Goal: Ask a question

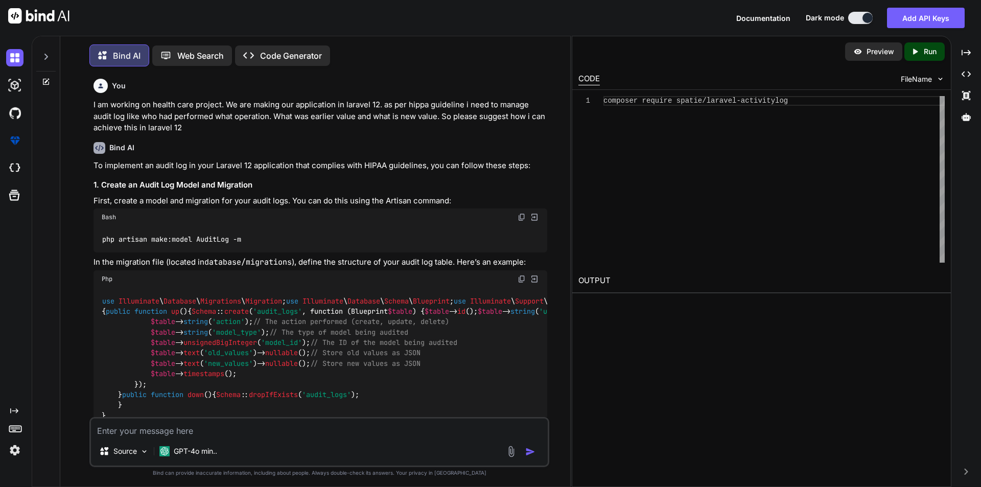
scroll to position [6744, 0]
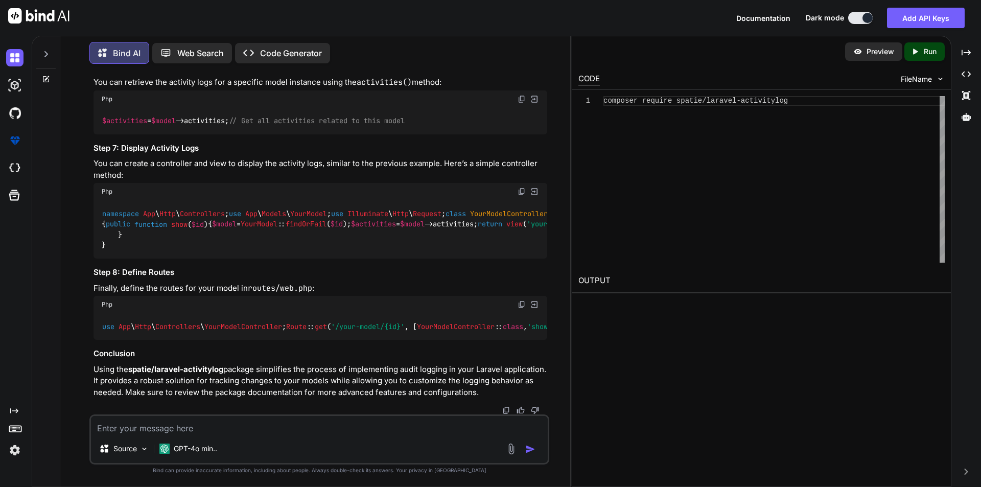
click at [687, 251] on div "composer require spatie/laravel-activitylog" at bounding box center [773, 179] width 341 height 167
click at [171, 422] on textarea at bounding box center [319, 425] width 457 height 18
type textarea "."
type textarea "x"
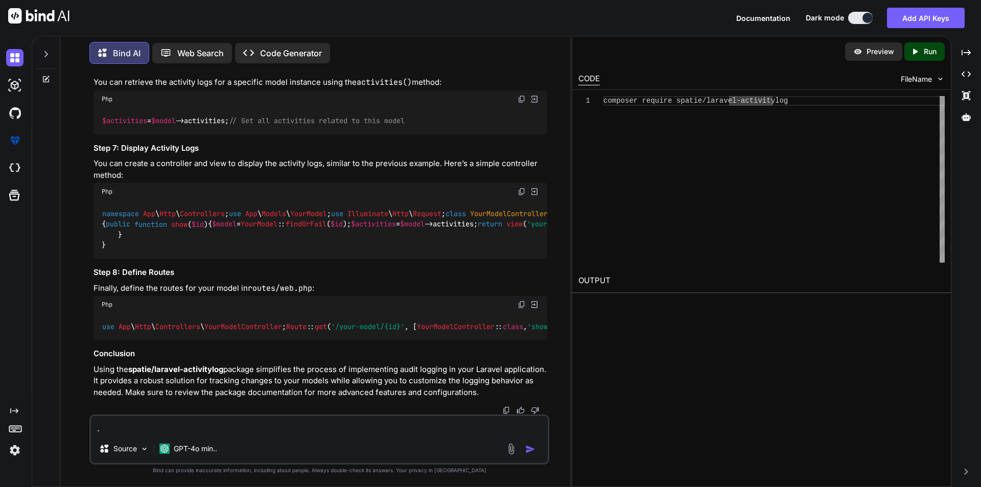
type textarea ".m"
type textarea "x"
type textarea ".md"
type textarea "x"
type textarea ".m"
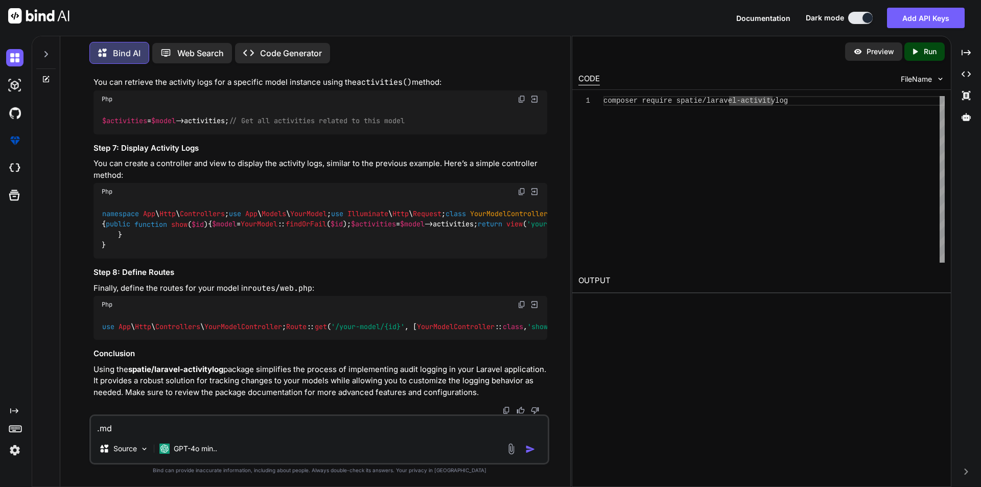
type textarea "x"
type textarea "."
type textarea "x"
